Goal: Task Accomplishment & Management: Manage account settings

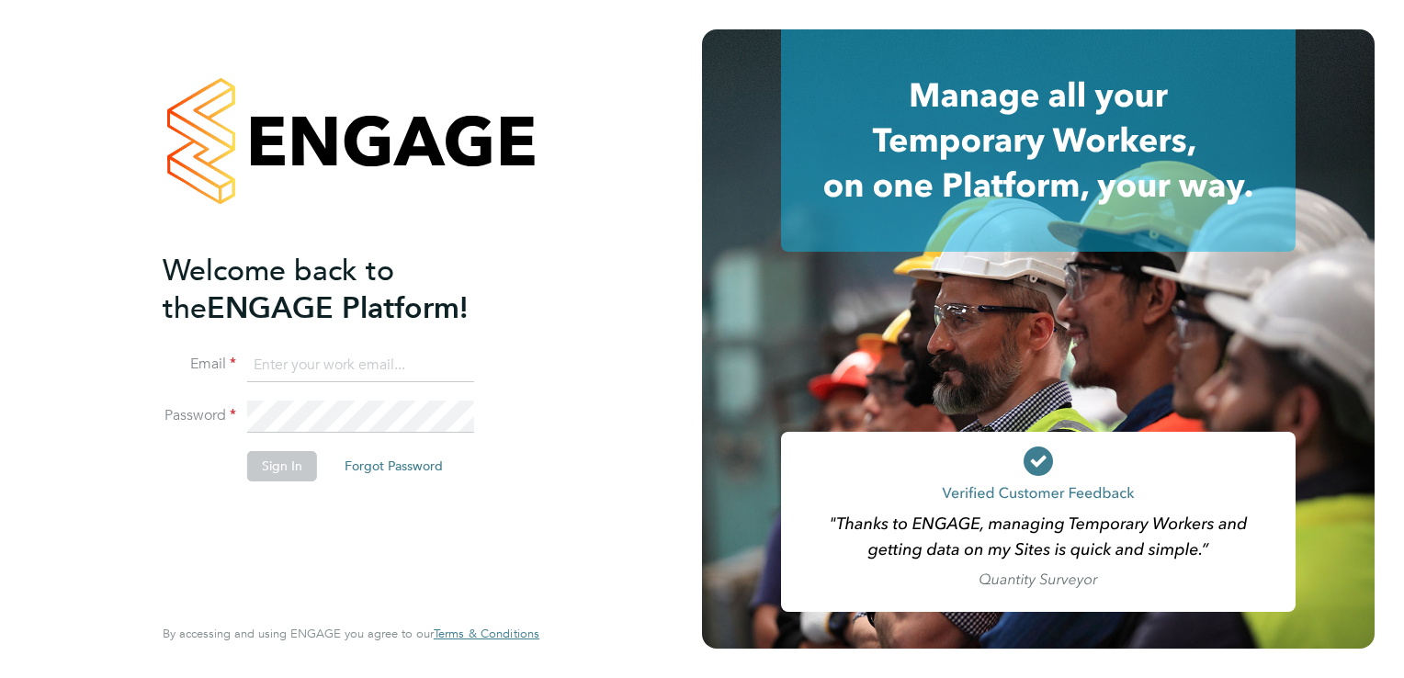
type input "donna.bradley@torus.co.uk"
click at [265, 465] on button "Sign In" at bounding box center [282, 465] width 70 height 29
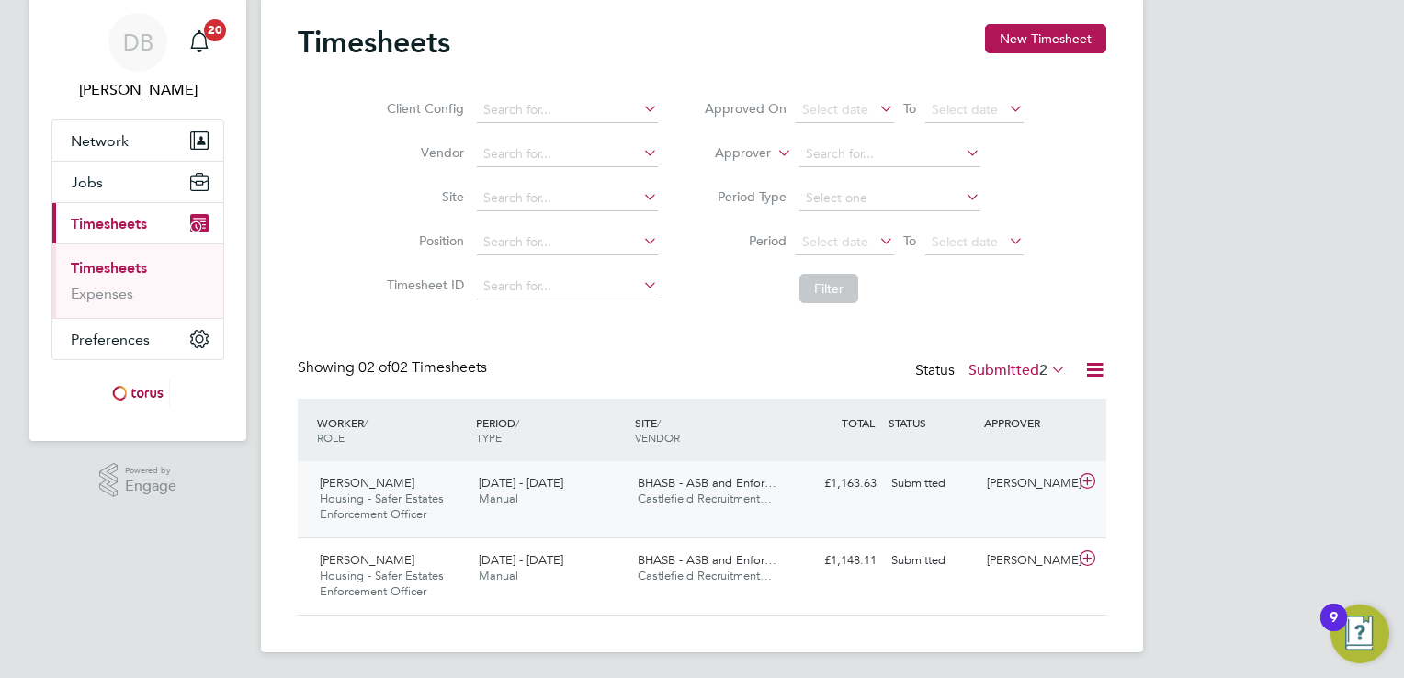
scroll to position [59, 0]
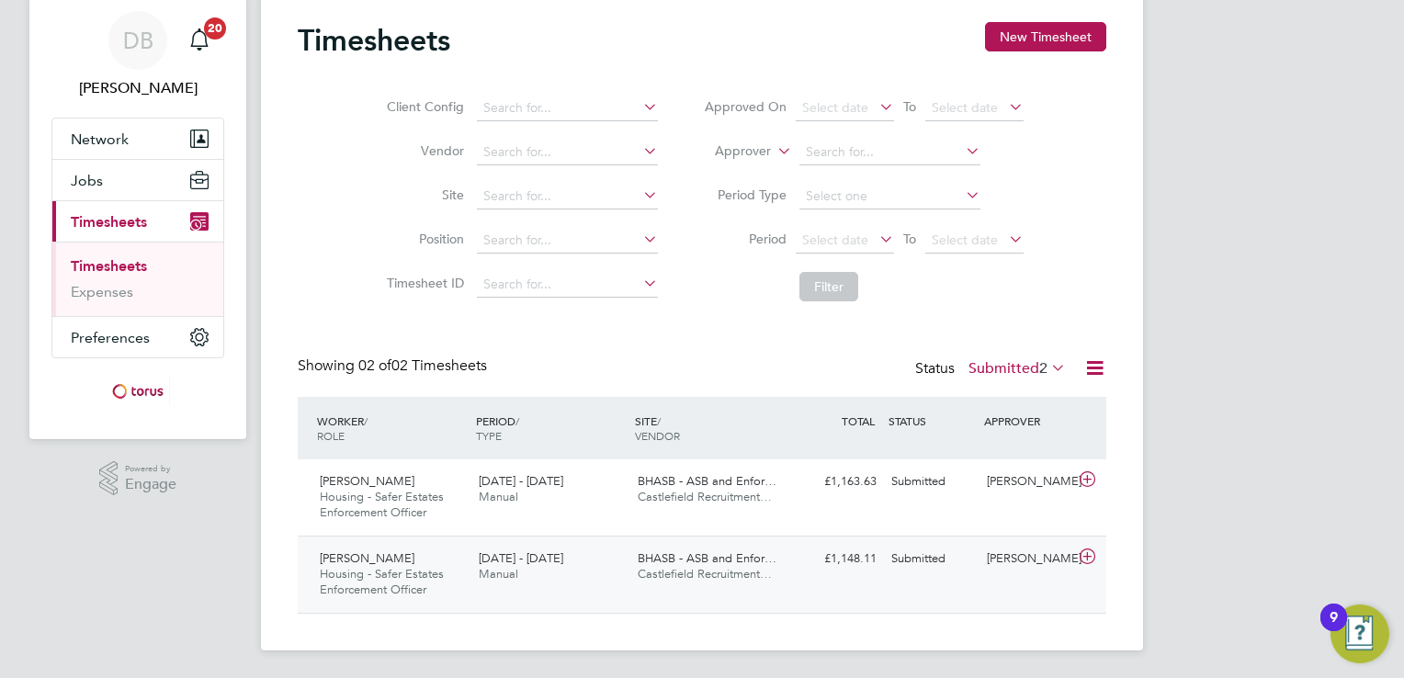
click at [914, 557] on div "Submitted" at bounding box center [932, 559] width 96 height 30
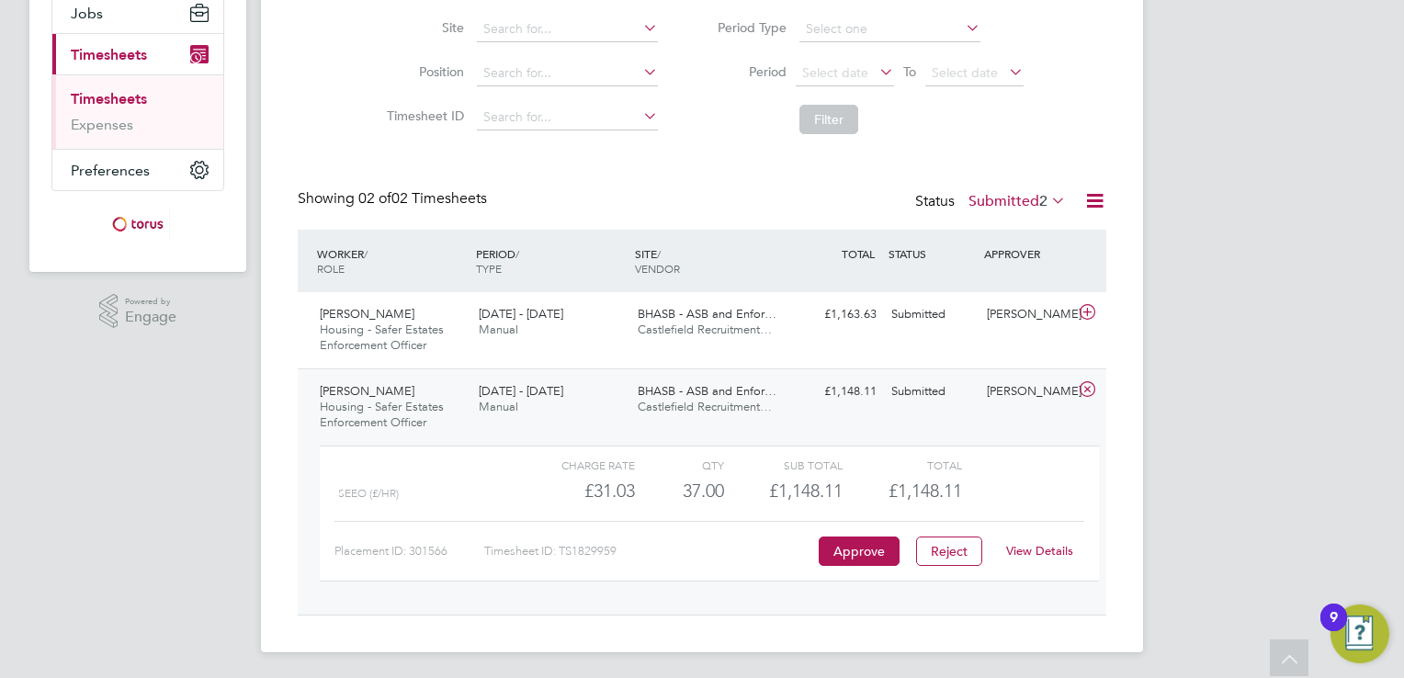
scroll to position [228, 0]
click at [846, 557] on button "Approve" at bounding box center [858, 549] width 81 height 29
click at [649, 318] on span "BHASB - ASB and Enfor…" at bounding box center [707, 312] width 139 height 16
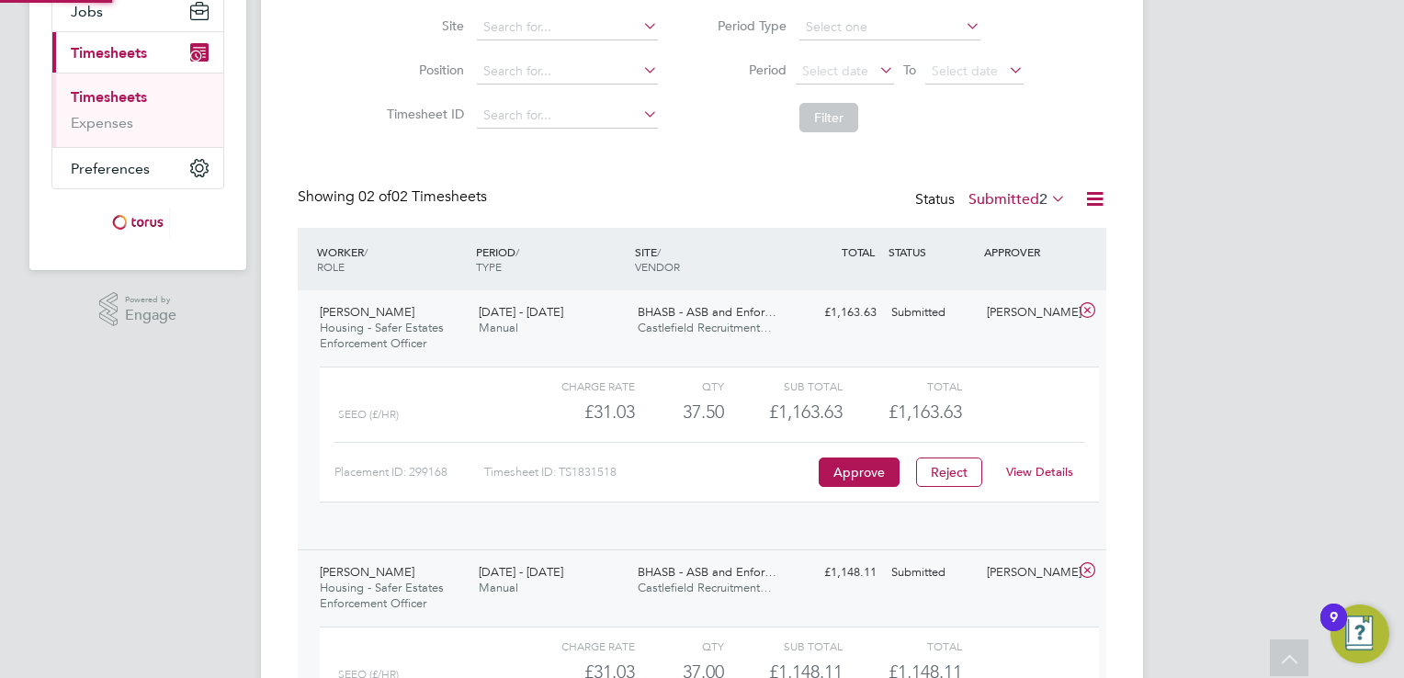
scroll to position [30, 178]
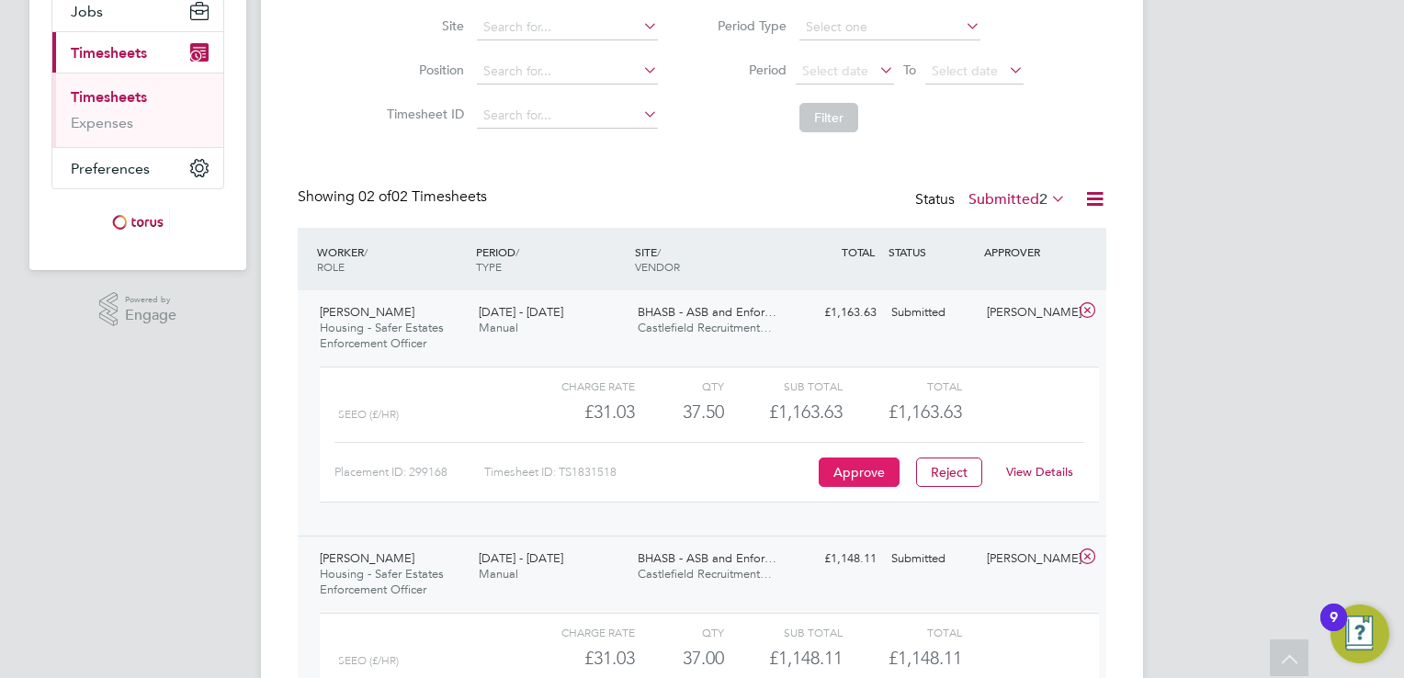
click at [861, 469] on button "Approve" at bounding box center [858, 471] width 81 height 29
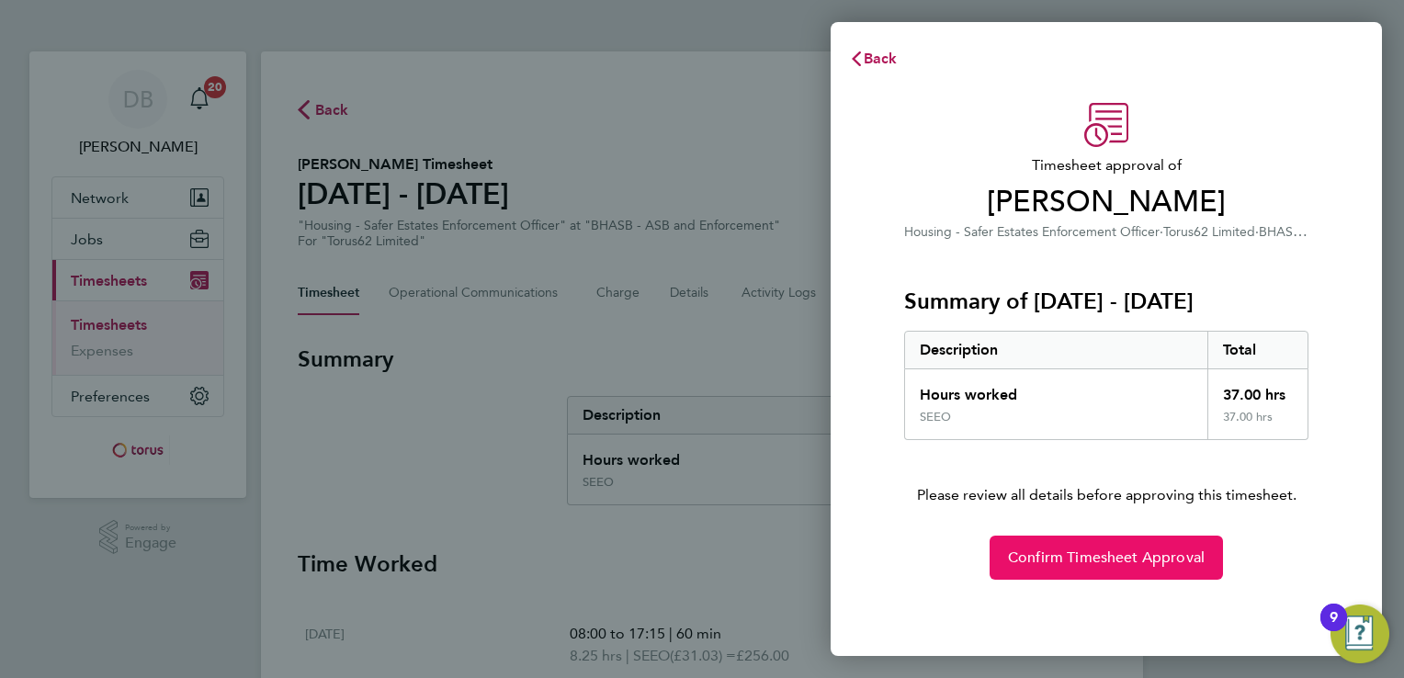
click at [1051, 550] on span "Confirm Timesheet Approval" at bounding box center [1106, 557] width 197 height 18
click at [1072, 556] on span "Confirm Timesheet Approval" at bounding box center [1106, 557] width 197 height 18
